Goal: Task Accomplishment & Management: Use online tool/utility

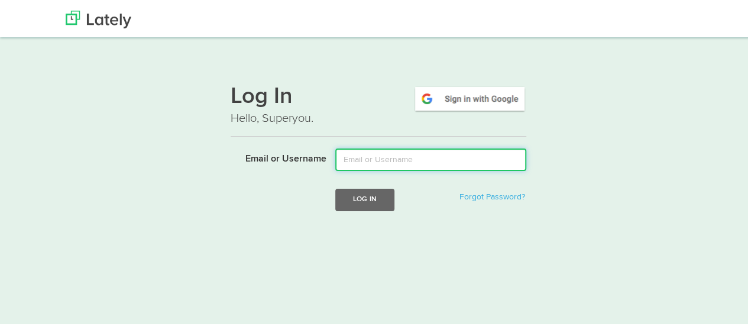
drag, startPoint x: 0, startPoint y: 0, endPoint x: 362, endPoint y: 160, distance: 395.6
click at [362, 160] on input "Email or Username" at bounding box center [430, 158] width 191 height 22
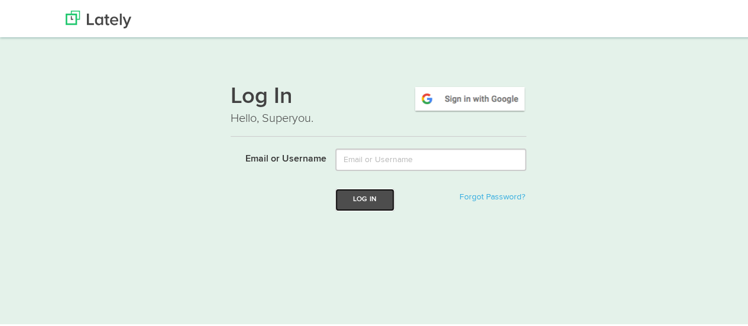
click at [366, 198] on button "Log In" at bounding box center [364, 198] width 59 height 22
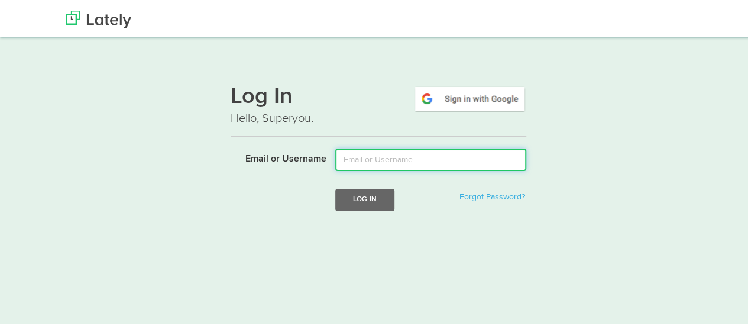
click at [359, 158] on input "Email or Username" at bounding box center [430, 158] width 191 height 22
type input "mindyam@ccf.org"
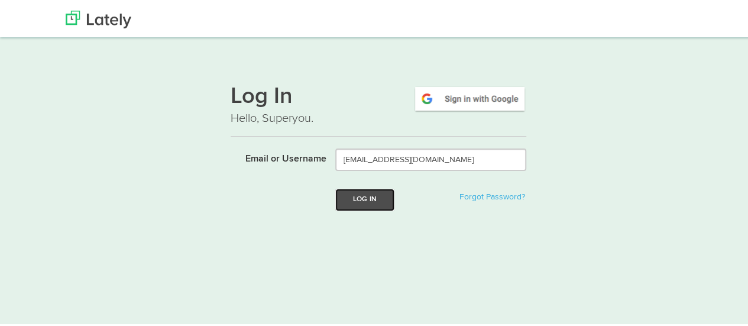
click at [385, 196] on button "Log In" at bounding box center [364, 198] width 59 height 22
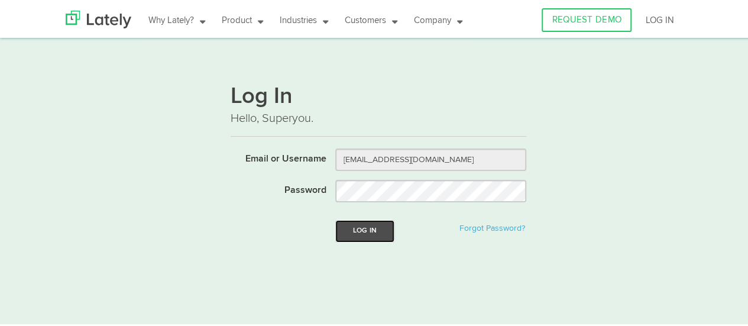
click at [371, 228] on button "Log In" at bounding box center [364, 229] width 59 height 22
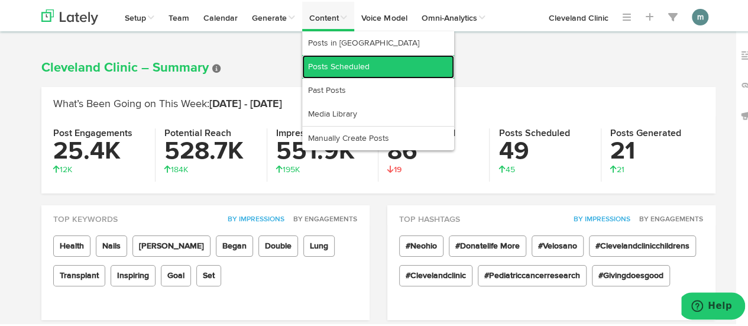
click at [330, 62] on link "Posts Scheduled" at bounding box center [378, 65] width 152 height 24
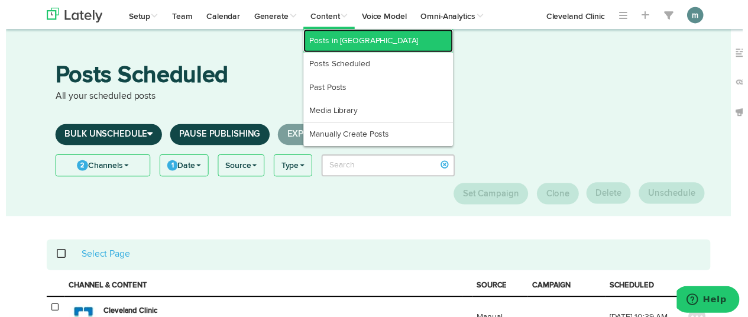
click at [333, 37] on link "Posts in [GEOGRAPHIC_DATA]" at bounding box center [378, 42] width 152 height 24
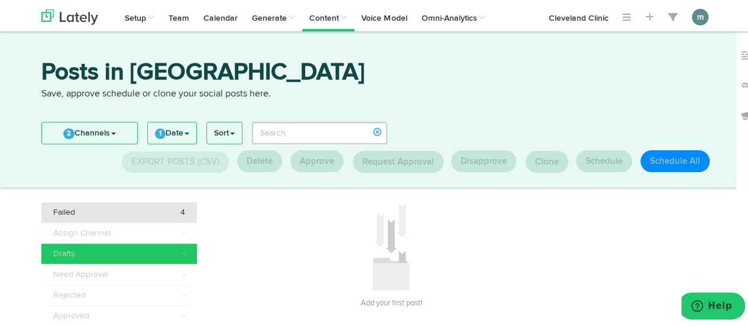
click at [77, 211] on div "Failed 4" at bounding box center [119, 211] width 132 height 12
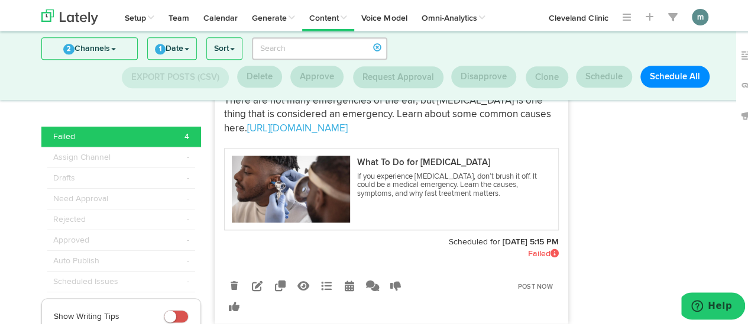
scroll to position [687, 0]
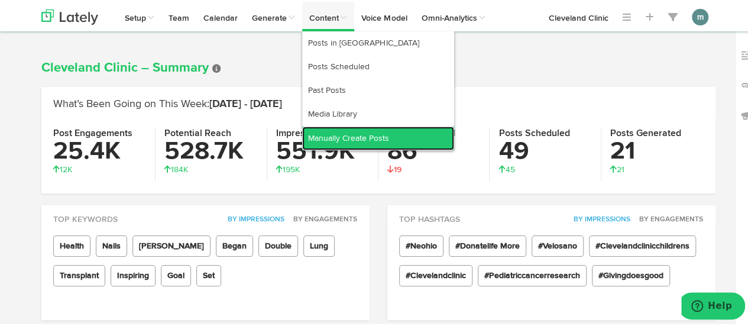
click at [333, 139] on link "Manually Create Posts" at bounding box center [378, 137] width 152 height 24
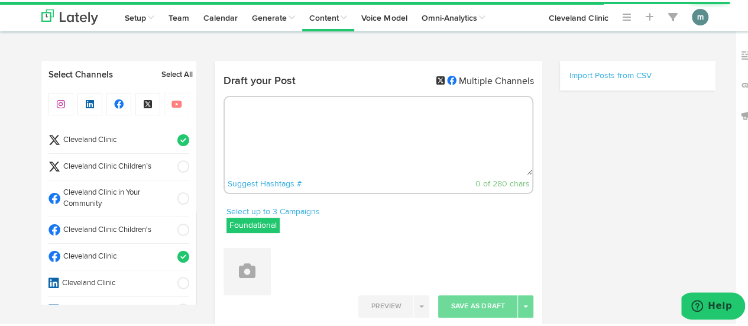
radio input "true"
select select "9"
select select "36"
click at [150, 138] on span "Cleveland Clinic" at bounding box center [114, 138] width 109 height 11
select select "11"
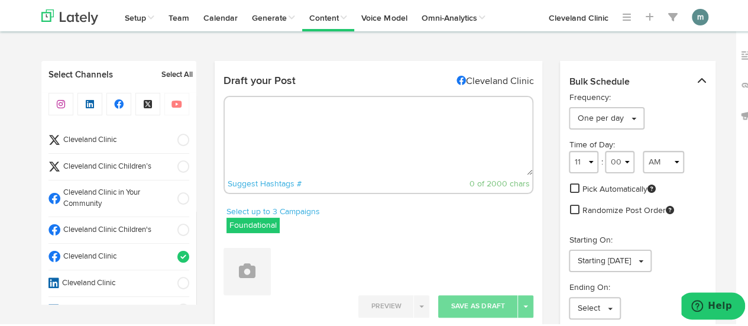
click at [268, 131] on textarea at bounding box center [379, 134] width 308 height 78
paste textarea "Butternut squash is a fall harvest favorite. This curvy, cream-colored fruit ha…"
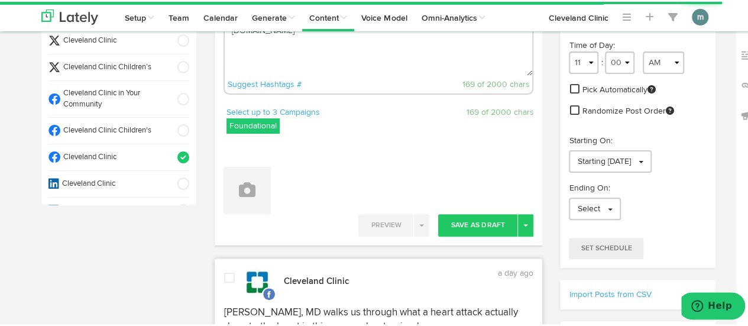
scroll to position [118, 0]
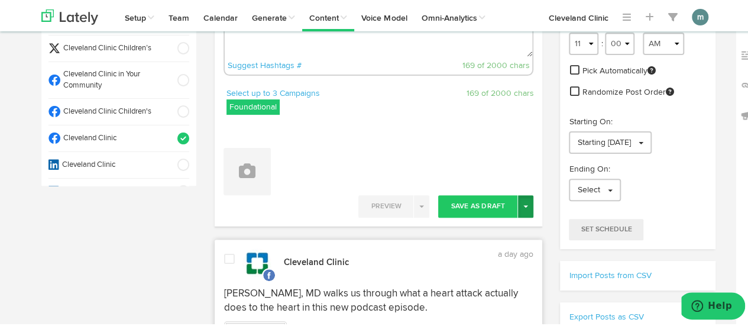
type textarea "Butternut squash is a fall harvest favorite. This curvy, cream-colored fruit ha…"
click at [518, 208] on button "Toggle Dropdown" at bounding box center [525, 204] width 15 height 22
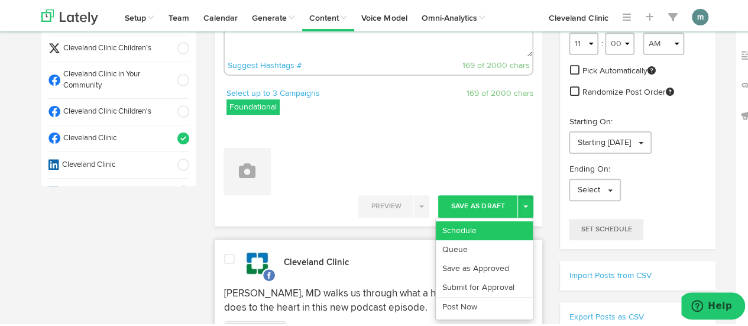
click at [481, 222] on link "Schedule" at bounding box center [484, 228] width 97 height 19
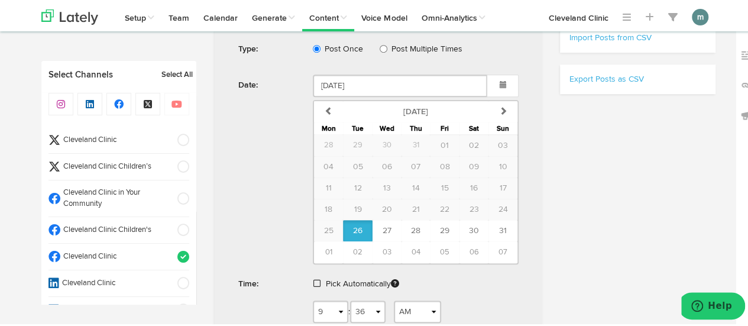
scroll to position [414, 0]
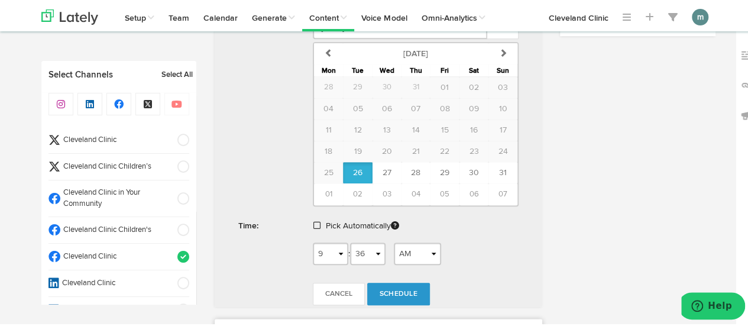
click at [313, 219] on span at bounding box center [316, 223] width 7 height 8
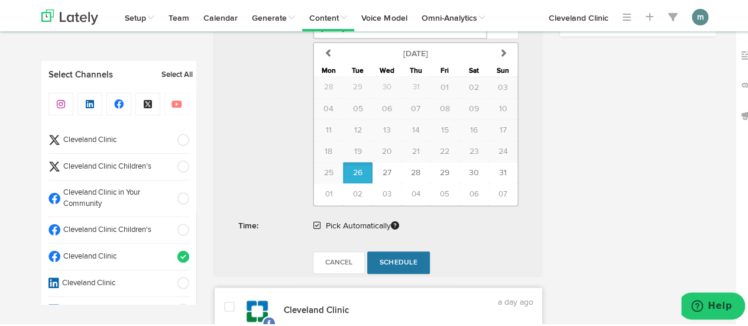
click at [390, 257] on span "Schedule" at bounding box center [398, 260] width 38 height 7
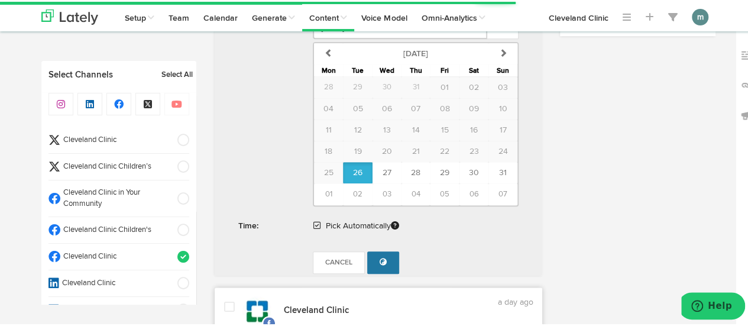
scroll to position [355, 0]
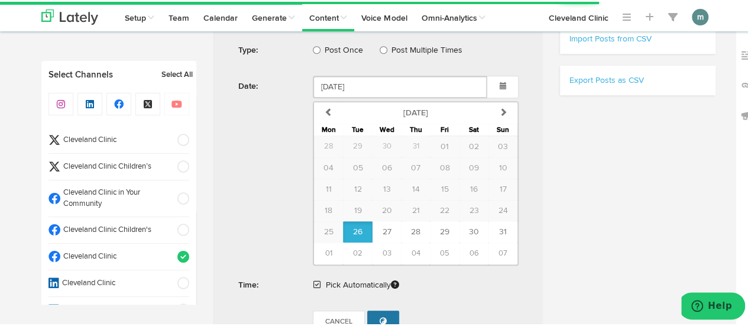
radio input "true"
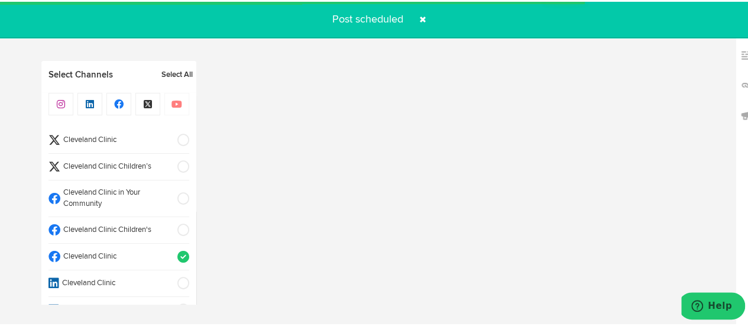
scroll to position [472, 0]
select select "11"
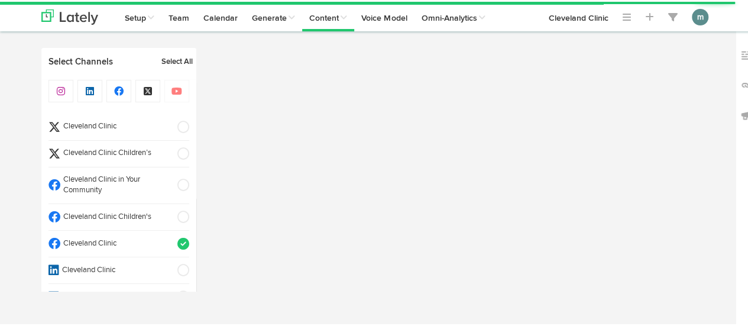
radio input "true"
select select "9"
select select "37"
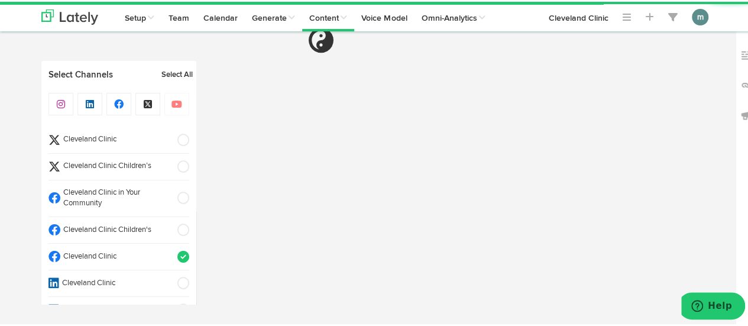
scroll to position [295, 0]
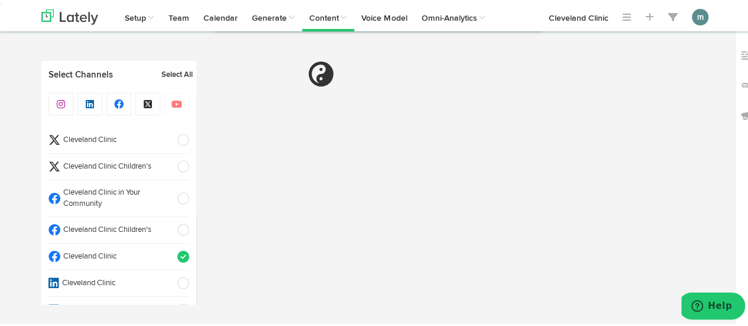
select select "11"
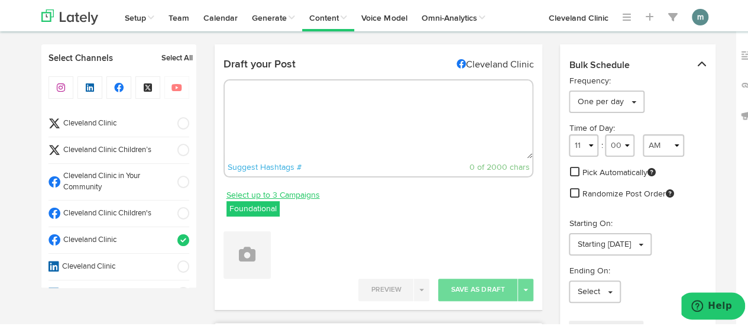
scroll to position [0, 0]
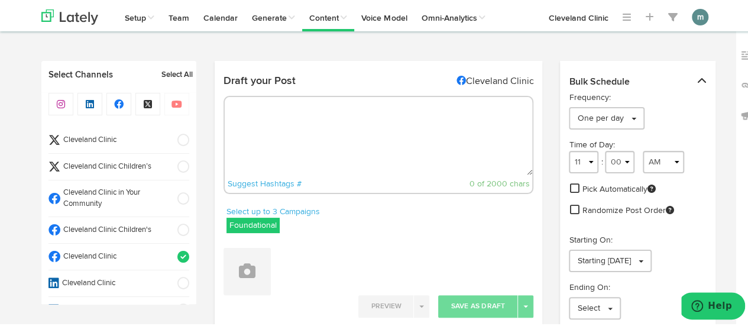
click at [287, 125] on textarea at bounding box center [379, 134] width 308 height 78
paste textarea "Your body stores excess calories as one of two kinds of fat. Learn the differen…"
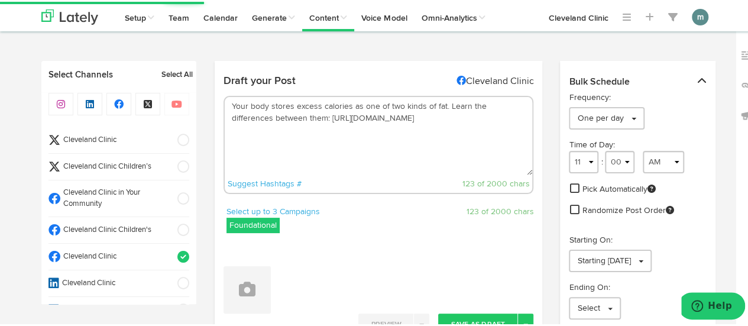
click at [442, 109] on textarea "Your body stores excess calories as one of two kinds of fat. Learn the differen…" at bounding box center [379, 134] width 308 height 78
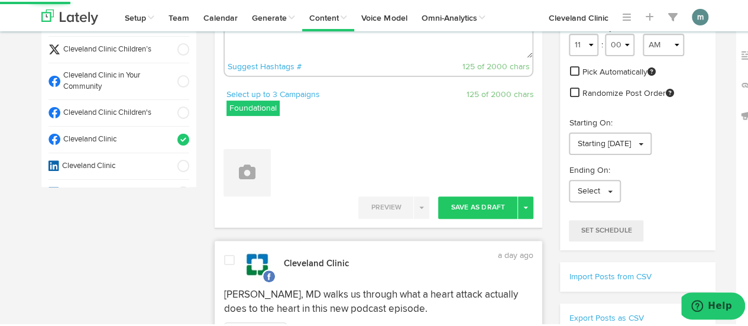
scroll to position [118, 0]
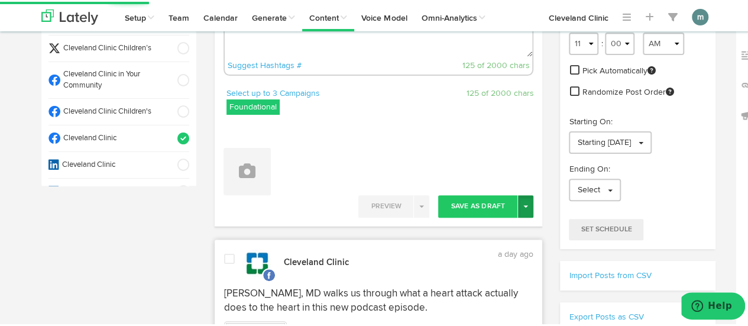
type textarea "Your body stores excess calories as one of two kinds of fat. Learn the differen…"
click at [523, 203] on span "button" at bounding box center [525, 204] width 5 height 2
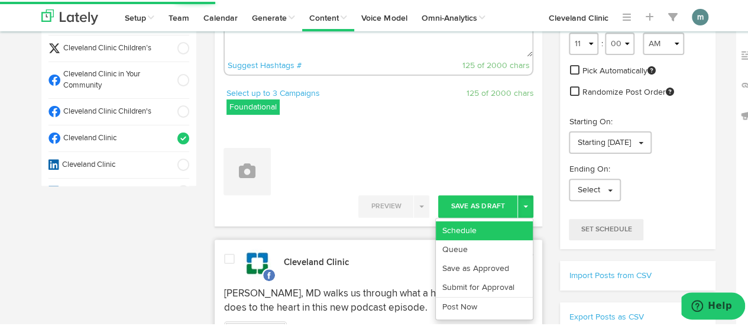
click at [491, 223] on link "Schedule" at bounding box center [484, 228] width 97 height 19
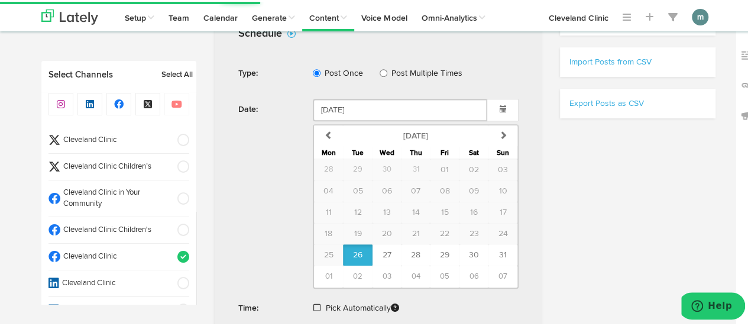
scroll to position [355, 0]
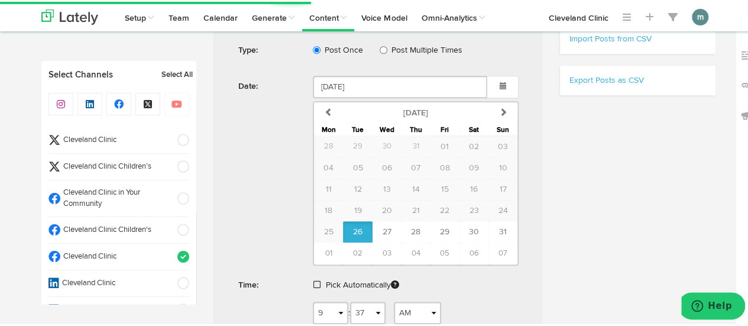
click at [313, 278] on span at bounding box center [316, 282] width 7 height 8
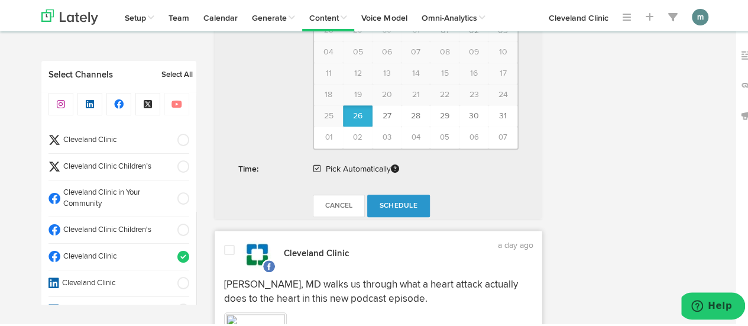
scroll to position [473, 0]
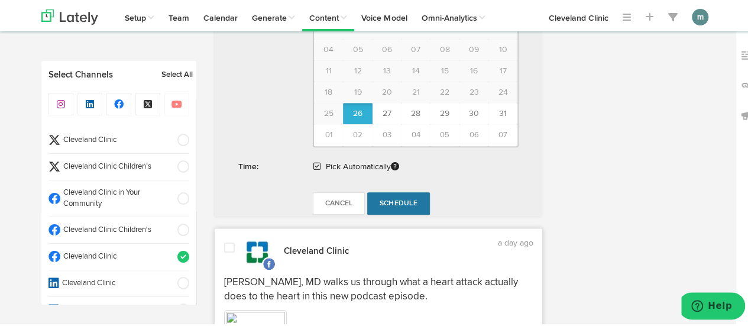
drag, startPoint x: 397, startPoint y: 200, endPoint x: 387, endPoint y: 189, distance: 15.5
click at [397, 199] on span "Schedule" at bounding box center [398, 201] width 38 height 7
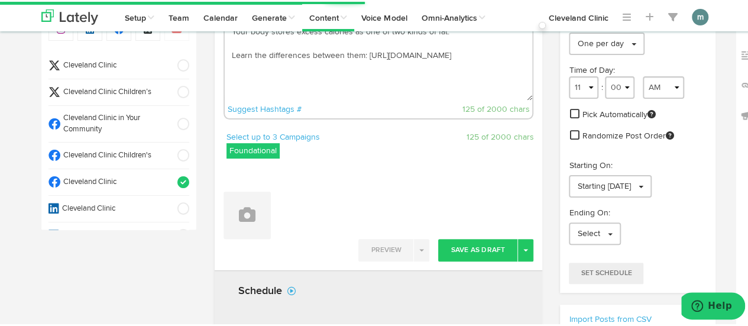
scroll to position [0, 0]
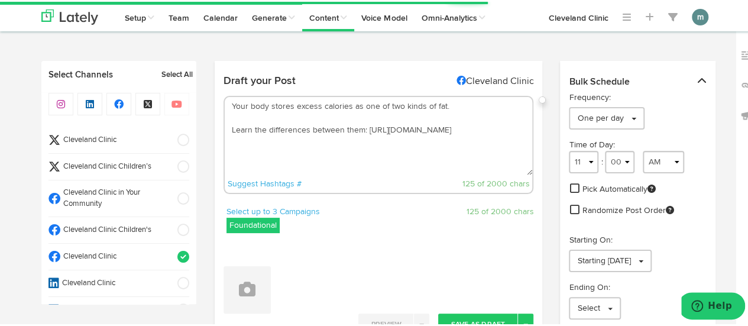
radio input "true"
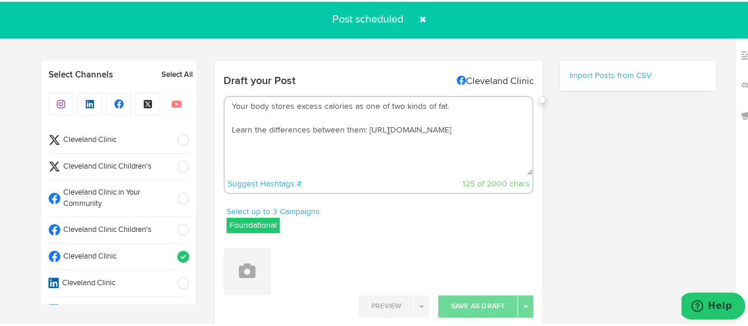
scroll to position [709, 0]
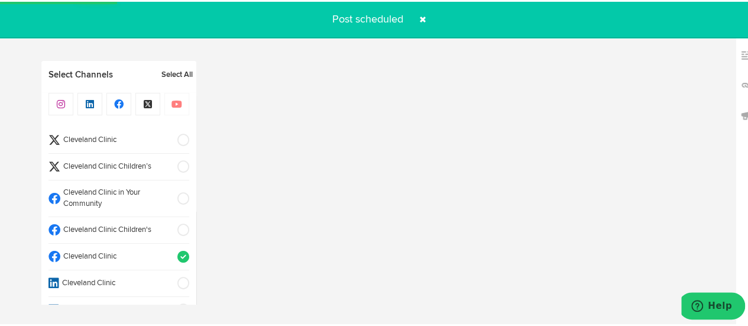
select select "11"
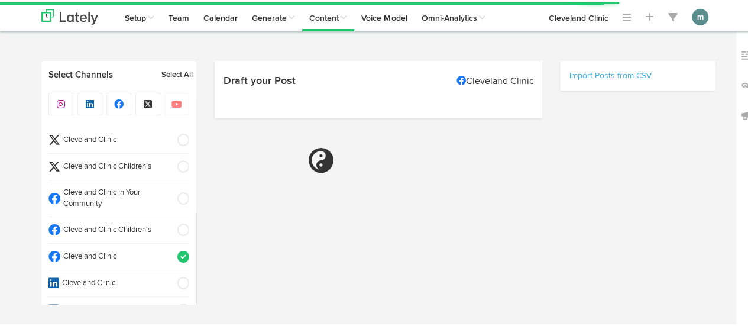
select select "9"
select select "38"
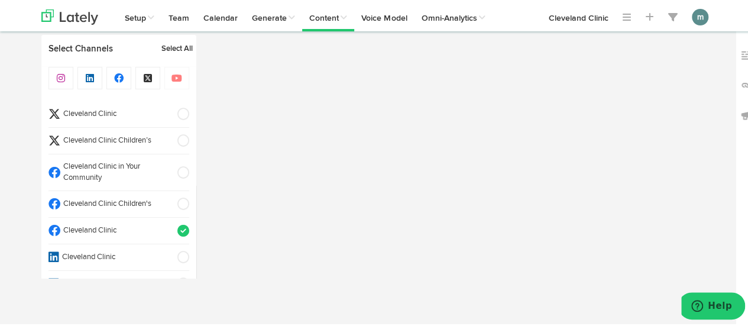
scroll to position [638, 0]
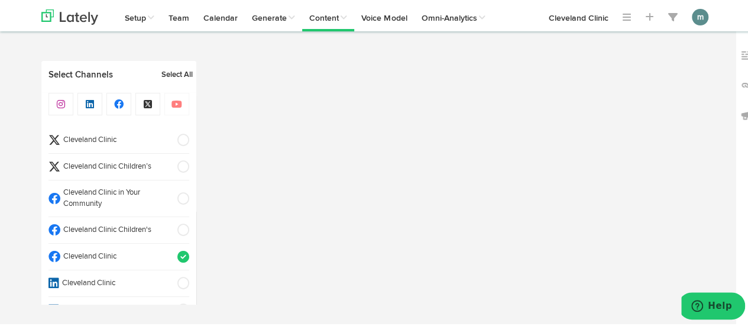
select select "11"
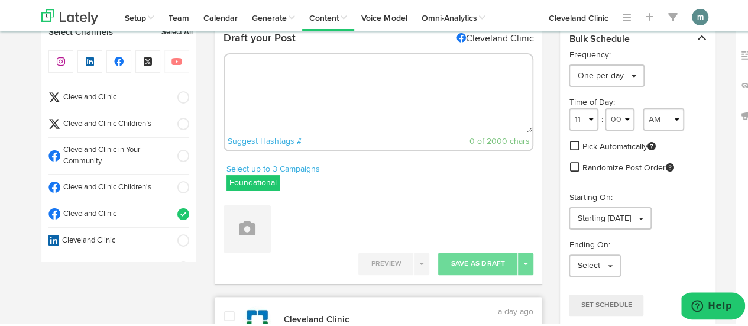
scroll to position [0, 0]
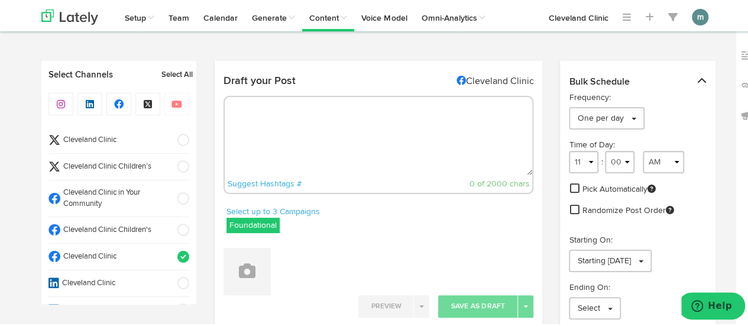
click at [310, 126] on textarea at bounding box center [379, 134] width 308 height 78
paste textarea "Are candles bad for you? Our [MEDICAL_DATA] discusses the possible dangers cand…"
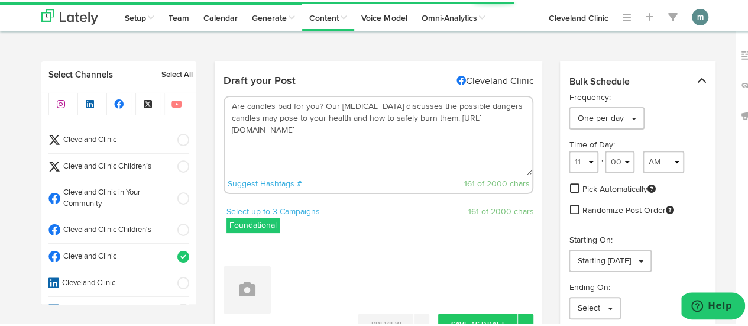
scroll to position [177, 0]
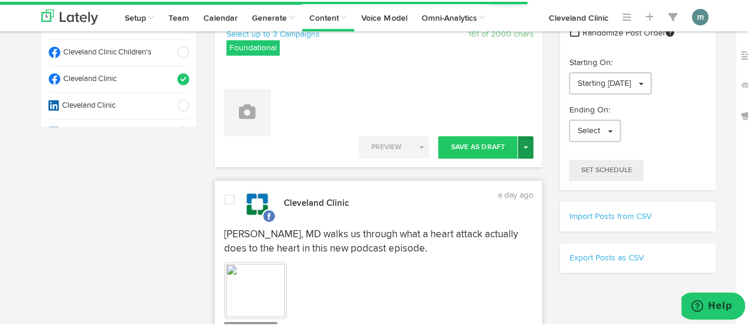
type textarea "Are candles bad for you? Our [MEDICAL_DATA] discusses the possible dangers cand…"
click at [525, 145] on button "Toggle Dropdown" at bounding box center [525, 145] width 15 height 22
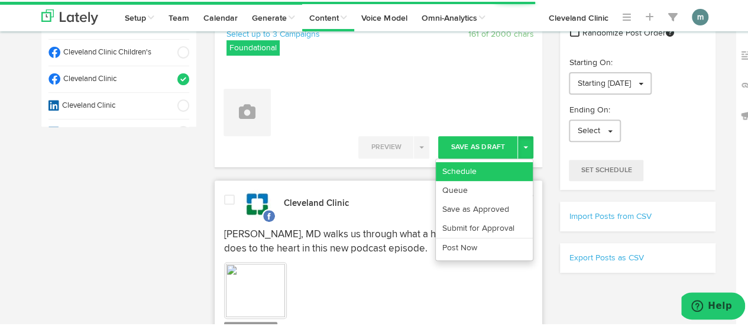
click at [459, 166] on link "Schedule" at bounding box center [484, 169] width 97 height 19
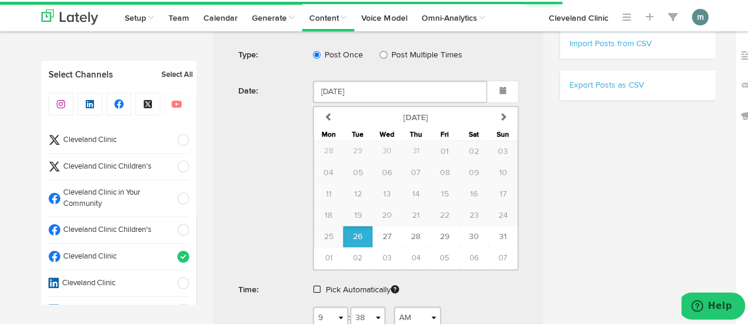
scroll to position [355, 0]
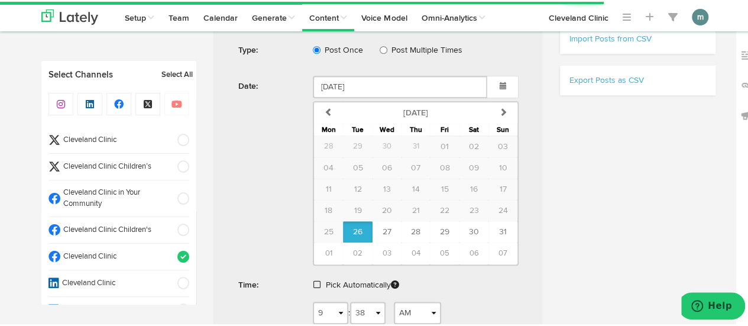
click at [313, 280] on span at bounding box center [316, 282] width 7 height 8
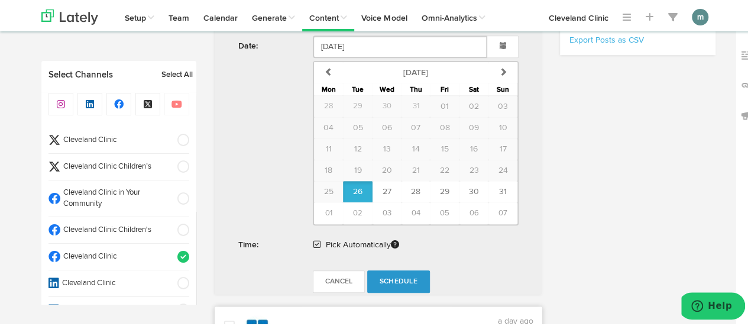
scroll to position [414, 0]
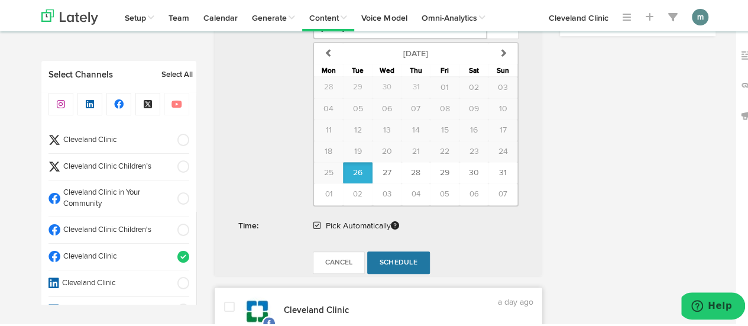
click at [384, 257] on span "Schedule" at bounding box center [398, 260] width 38 height 7
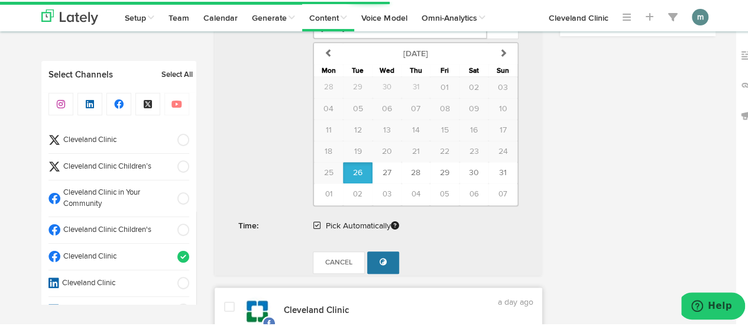
radio input "true"
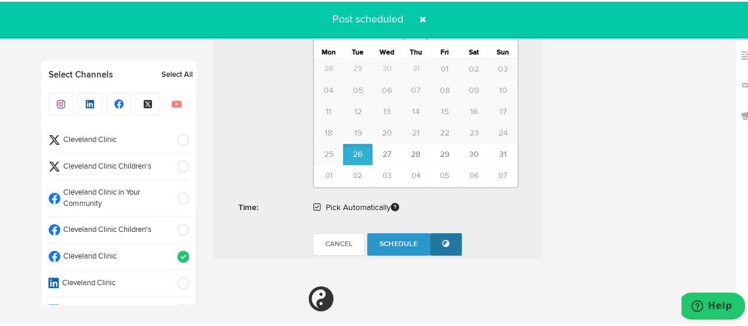
scroll to position [709, 0]
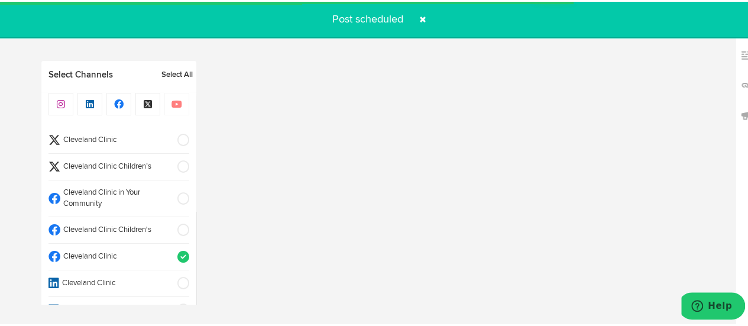
select select "11"
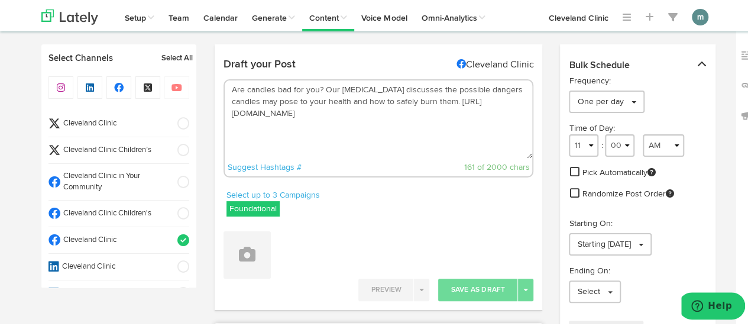
scroll to position [0, 0]
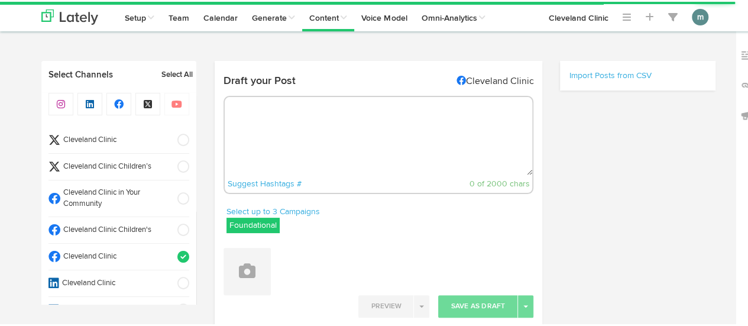
radio input "true"
select select "9"
select select "39"
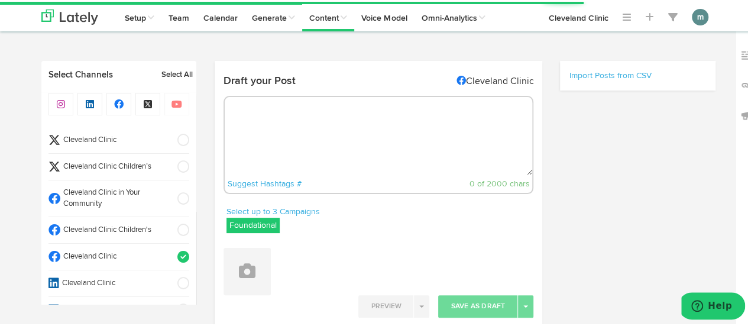
click at [103, 134] on span "Cleveland Clinic" at bounding box center [114, 138] width 109 height 11
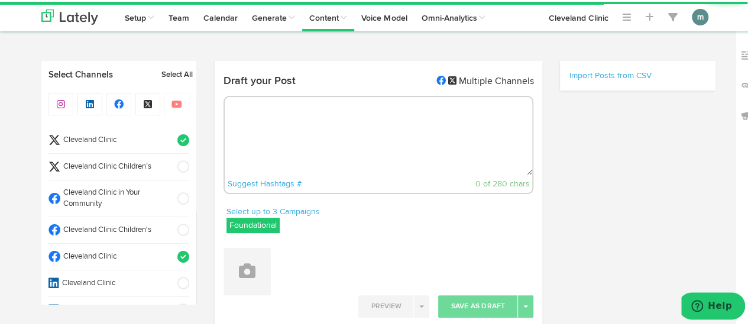
click at [113, 253] on span "Cleveland Clinic" at bounding box center [114, 254] width 109 height 11
select select "11"
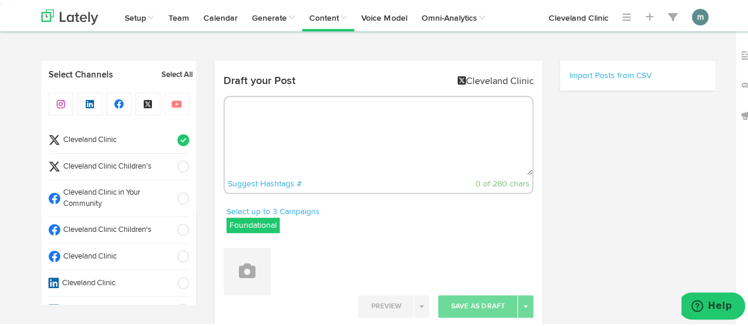
click at [288, 122] on textarea at bounding box center [379, 134] width 308 height 78
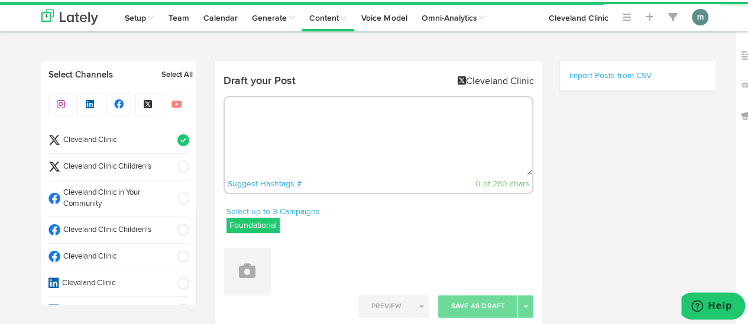
paste textarea "Butternut squash is a fall harvest favorite. This curvy, cream-colored fruit ha…"
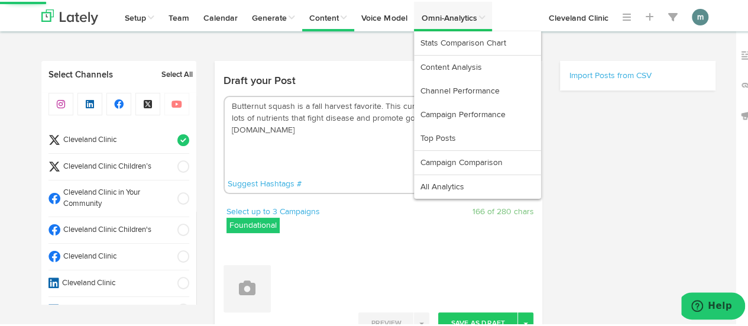
type textarea "Butternut squash is a fall harvest favorite. This curvy, cream-colored fruit ha…"
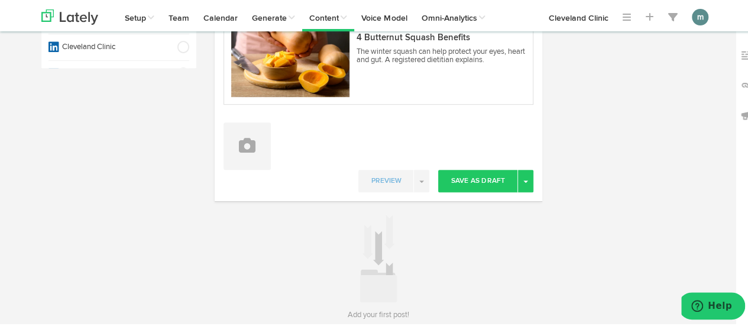
scroll to position [236, 0]
click at [521, 183] on button "Toggle Dropdown" at bounding box center [525, 178] width 15 height 22
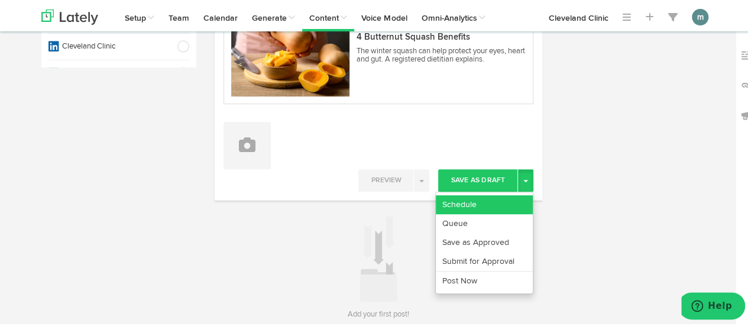
click at [505, 197] on link "Schedule" at bounding box center [484, 202] width 97 height 19
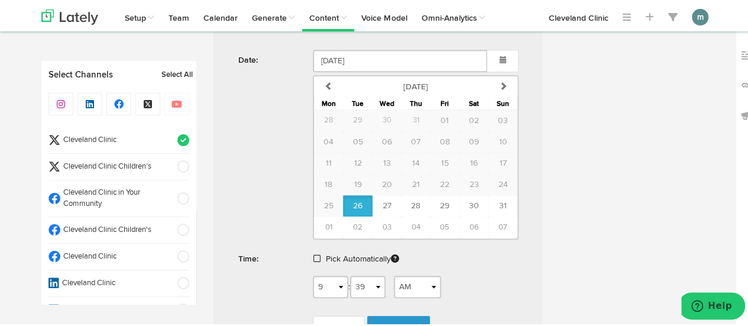
scroll to position [532, 0]
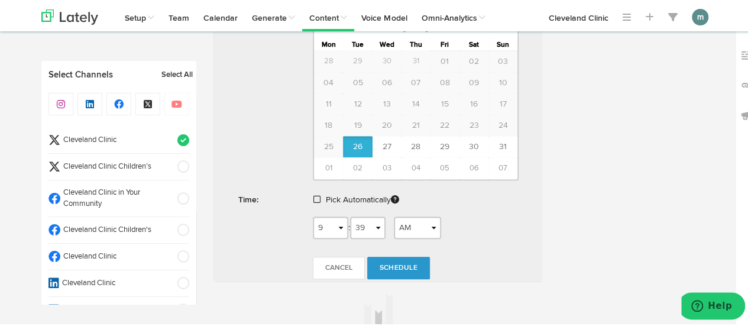
click at [314, 193] on span at bounding box center [316, 197] width 7 height 8
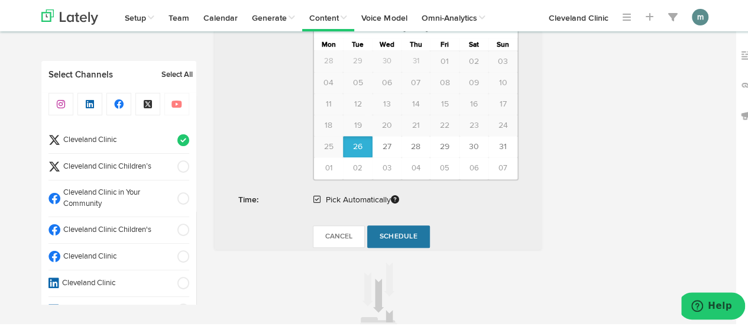
click at [392, 231] on span "Schedule" at bounding box center [398, 234] width 38 height 7
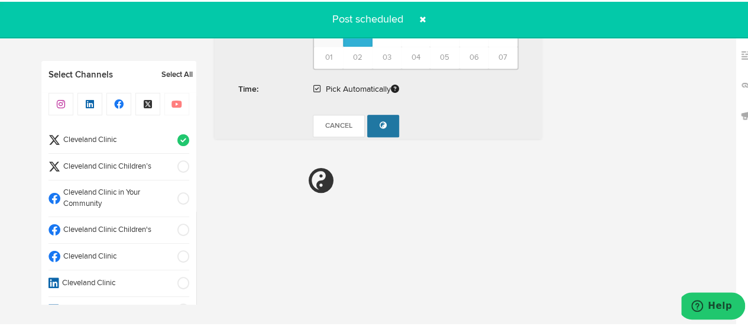
radio input "true"
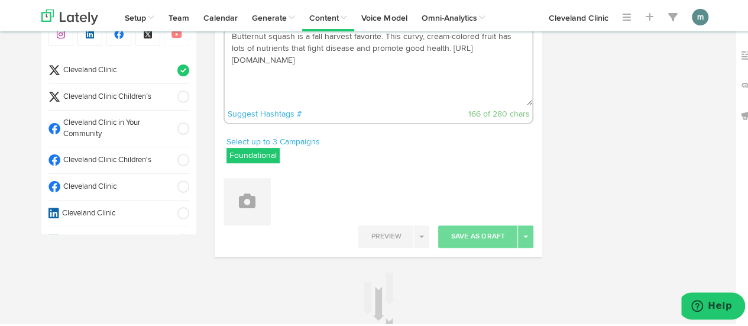
scroll to position [0, 0]
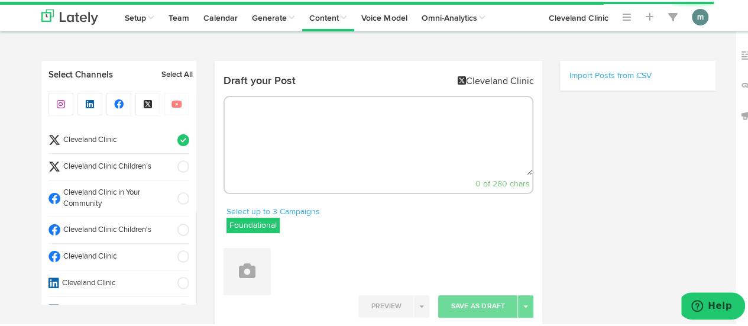
radio input "true"
select select "9"
select select "39"
click at [301, 132] on textarea at bounding box center [379, 134] width 308 height 78
paste textarea "Your body stores excess calories as one of two kinds of fat. Learn the differen…"
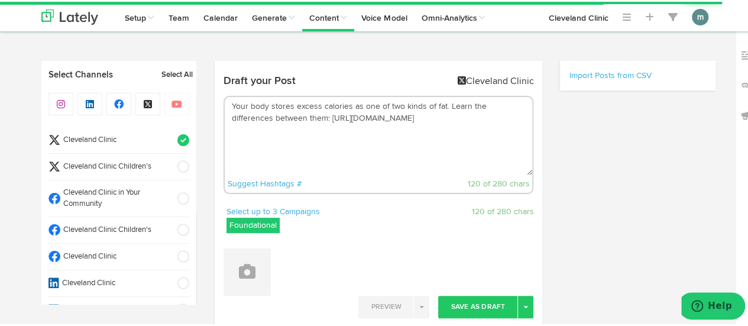
click at [442, 108] on textarea "Your body stores excess calories as one of two kinds of fat. Learn the differen…" at bounding box center [379, 134] width 308 height 78
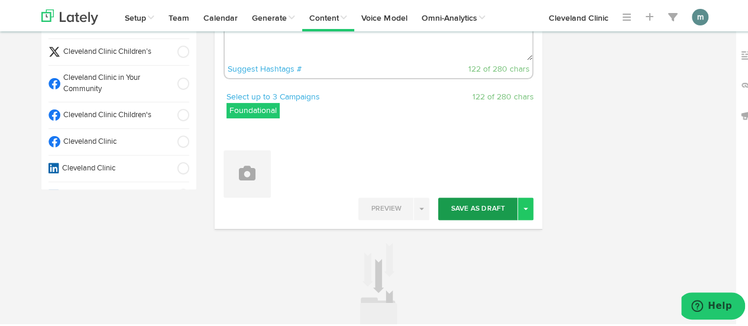
scroll to position [118, 0]
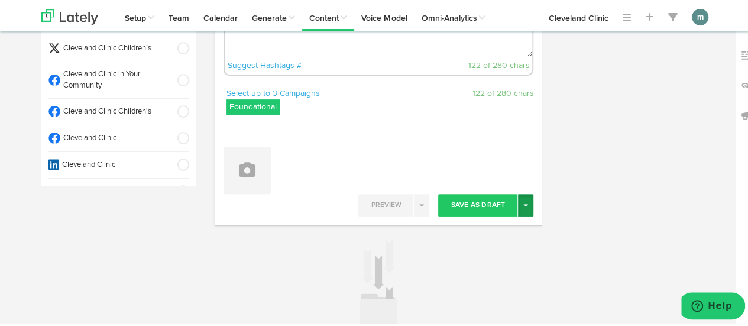
type textarea "Your body stores excess calories as one of two kinds of fat. Learn the differen…"
click at [523, 203] on span "button" at bounding box center [525, 203] width 5 height 2
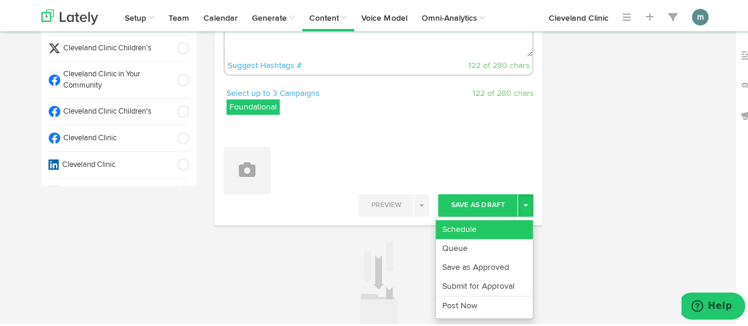
click at [485, 227] on link "Schedule" at bounding box center [484, 227] width 97 height 19
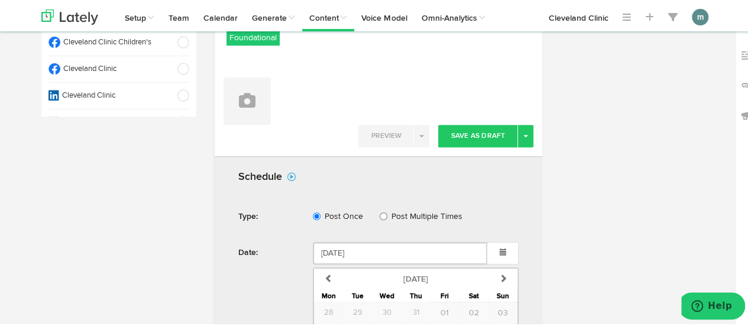
scroll to position [351, 0]
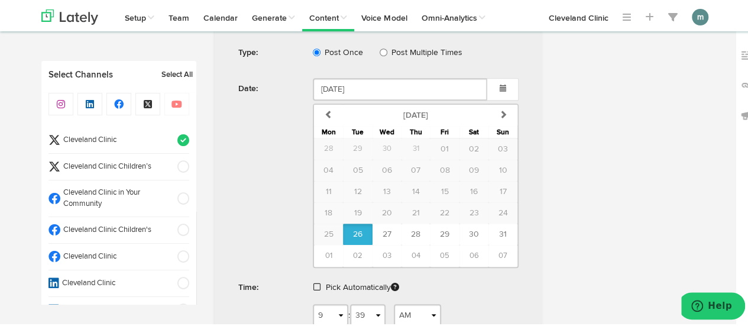
click at [313, 283] on span at bounding box center [316, 285] width 7 height 8
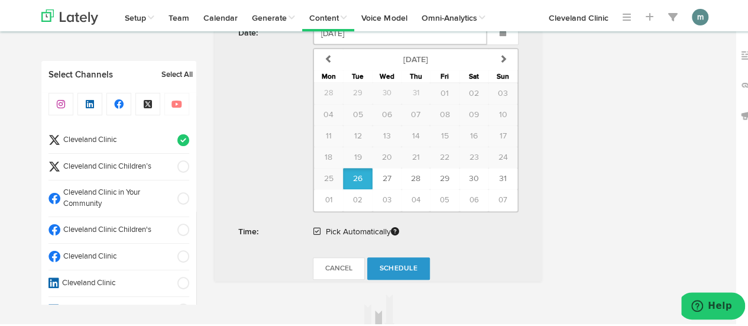
scroll to position [414, 0]
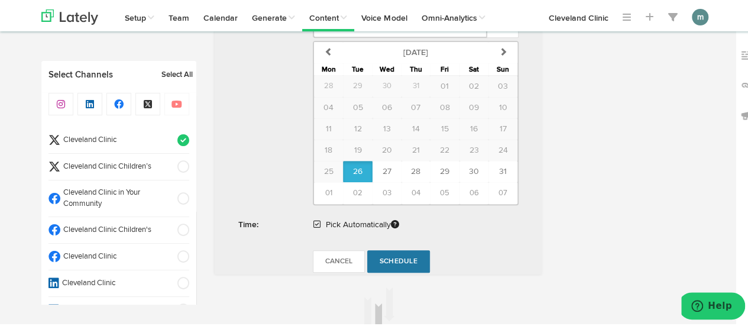
click at [389, 259] on span "Schedule" at bounding box center [398, 259] width 38 height 7
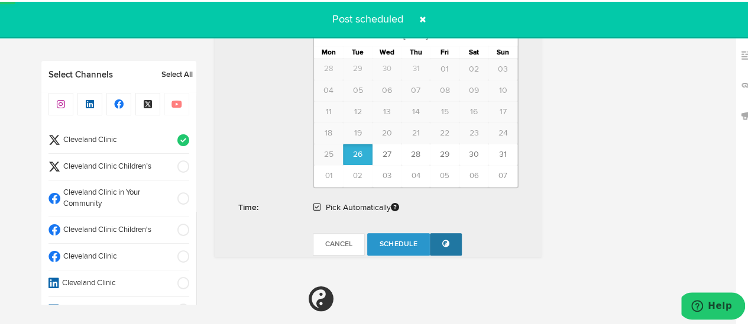
radio input "true"
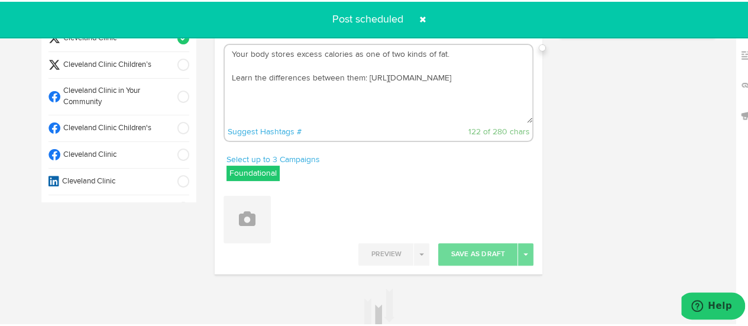
scroll to position [0, 0]
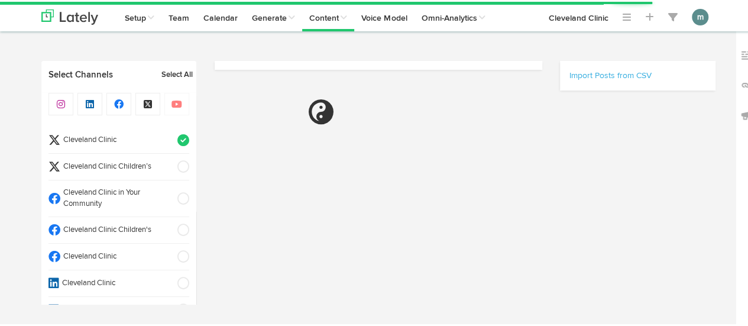
scroll to position [50, 0]
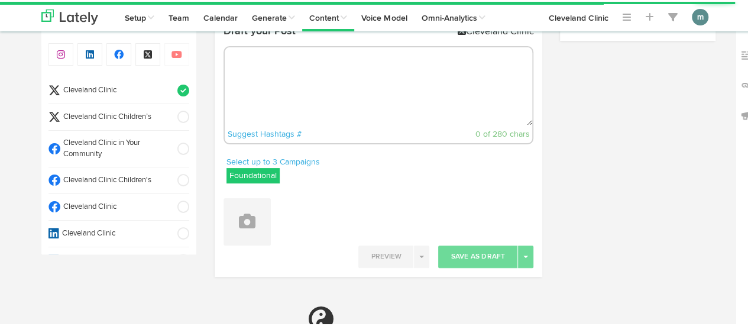
radio input "true"
select select "9"
select select "40"
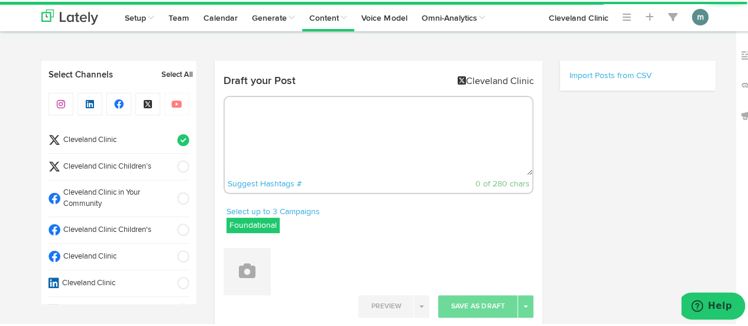
click at [301, 120] on textarea at bounding box center [379, 134] width 308 height 78
paste textarea "Are candles bad for you? Our [MEDICAL_DATA] discusses the possible dangers cand…"
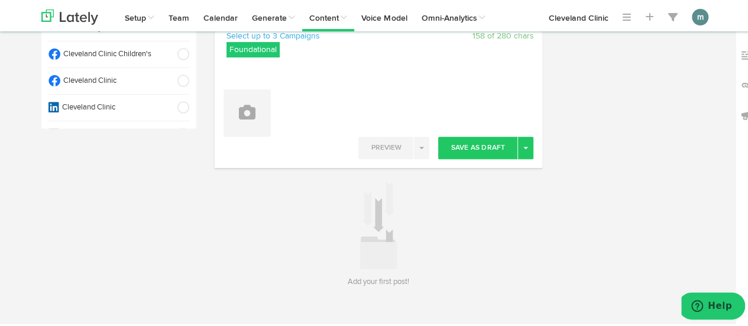
scroll to position [177, 0]
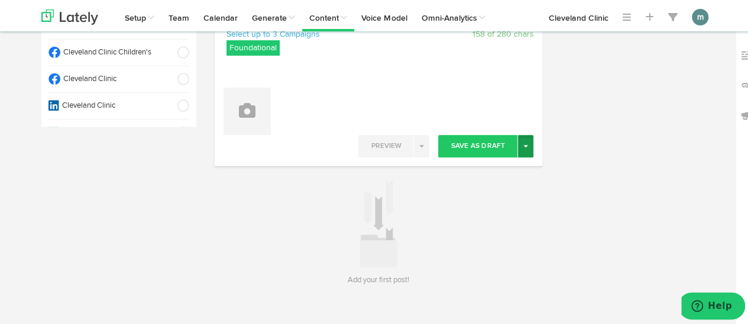
type textarea "Are candles bad for you? Our [MEDICAL_DATA] discusses the possible dangers cand…"
click at [528, 147] on button "Toggle Dropdown" at bounding box center [525, 144] width 15 height 22
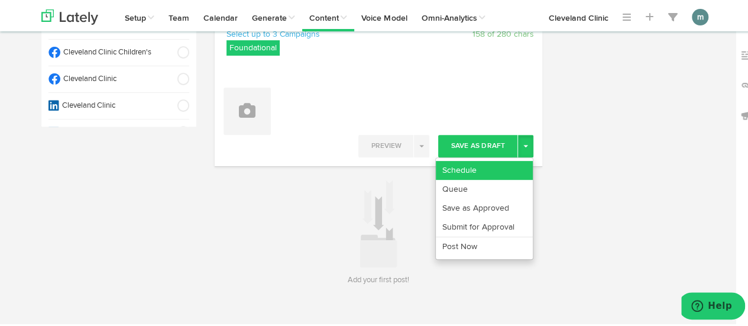
click at [495, 166] on link "Schedule" at bounding box center [484, 168] width 97 height 19
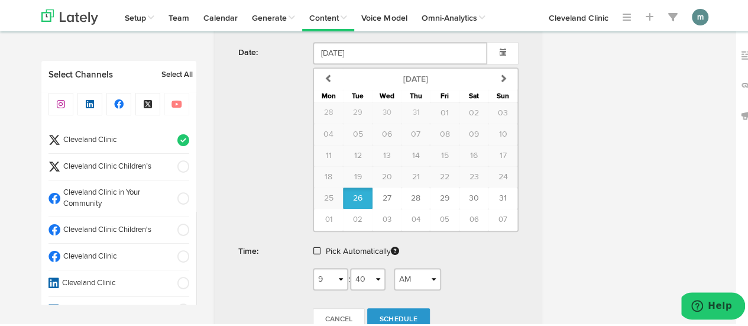
scroll to position [399, 0]
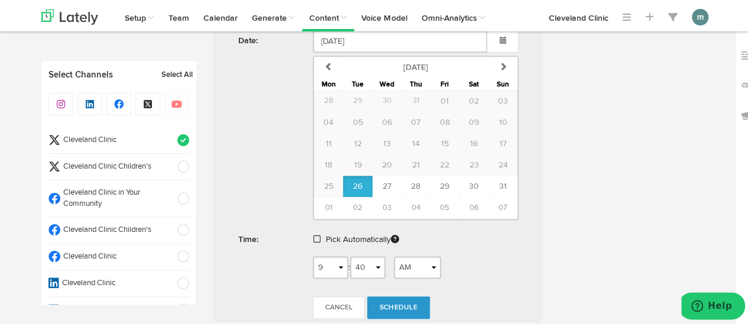
click at [313, 236] on span at bounding box center [316, 237] width 7 height 8
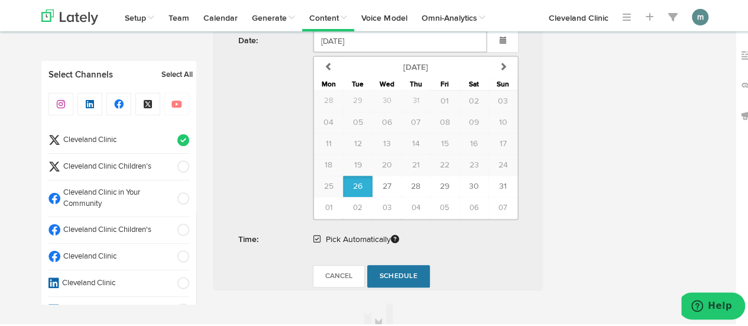
click at [398, 271] on span "Schedule" at bounding box center [398, 274] width 38 height 7
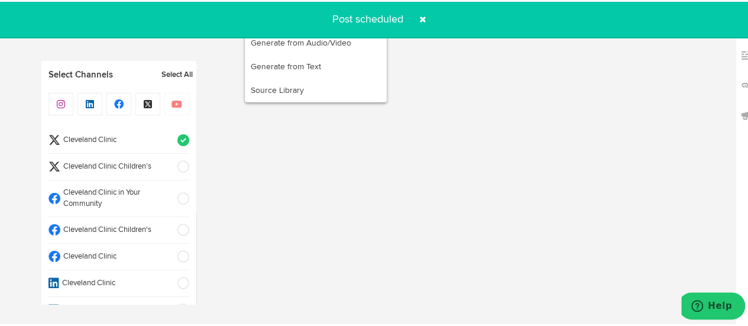
radio input "true"
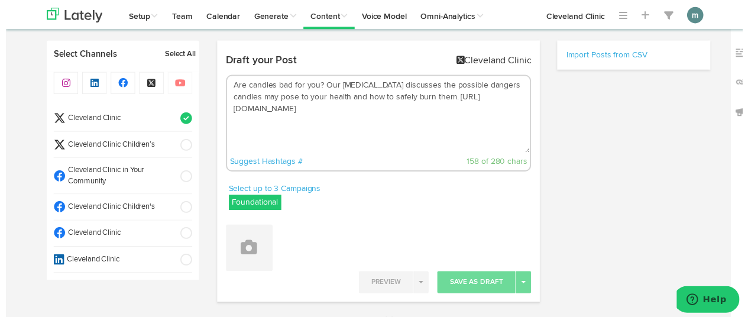
scroll to position [0, 0]
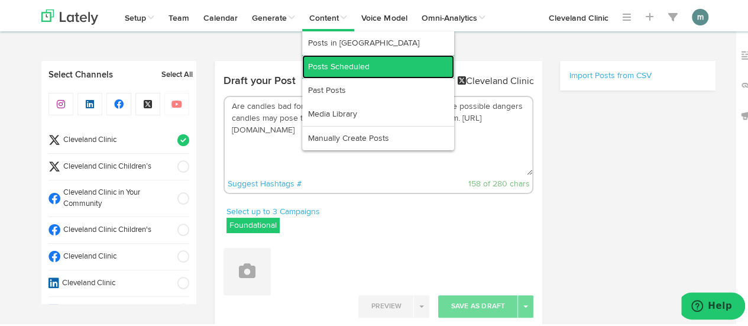
click at [320, 64] on link "Posts Scheduled" at bounding box center [378, 65] width 152 height 24
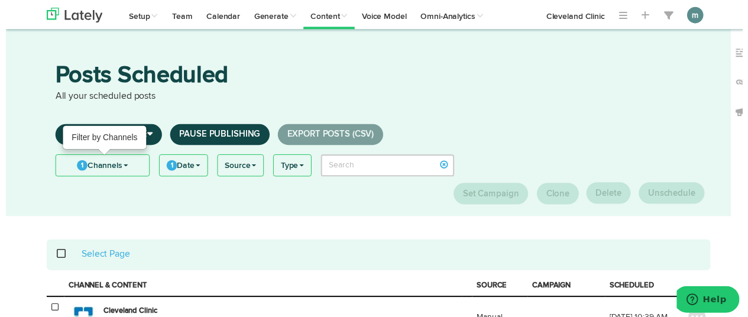
click at [97, 173] on link "1 Channels" at bounding box center [98, 167] width 95 height 21
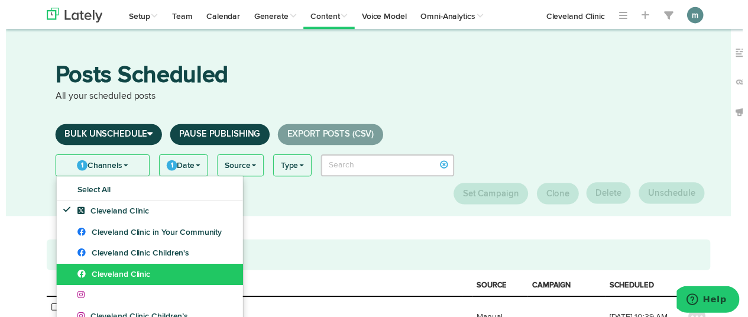
click at [89, 277] on span "Cleveland Clinic" at bounding box center [110, 278] width 74 height 8
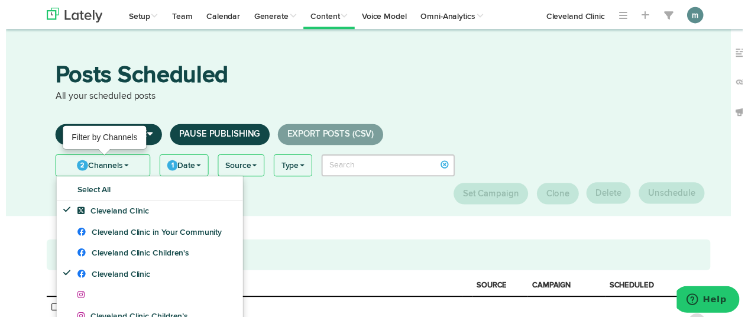
click at [93, 167] on link "2 Channels" at bounding box center [98, 167] width 95 height 21
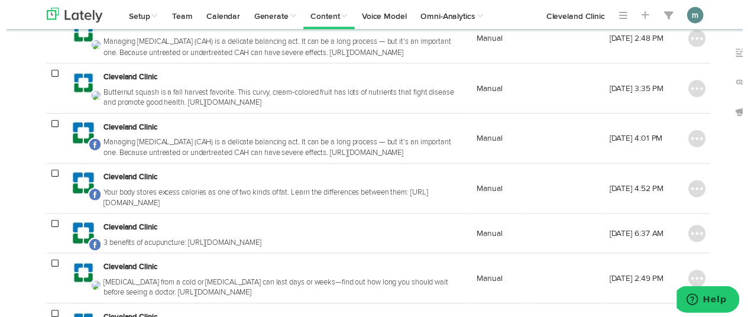
scroll to position [355, 0]
